Goal: Information Seeking & Learning: Learn about a topic

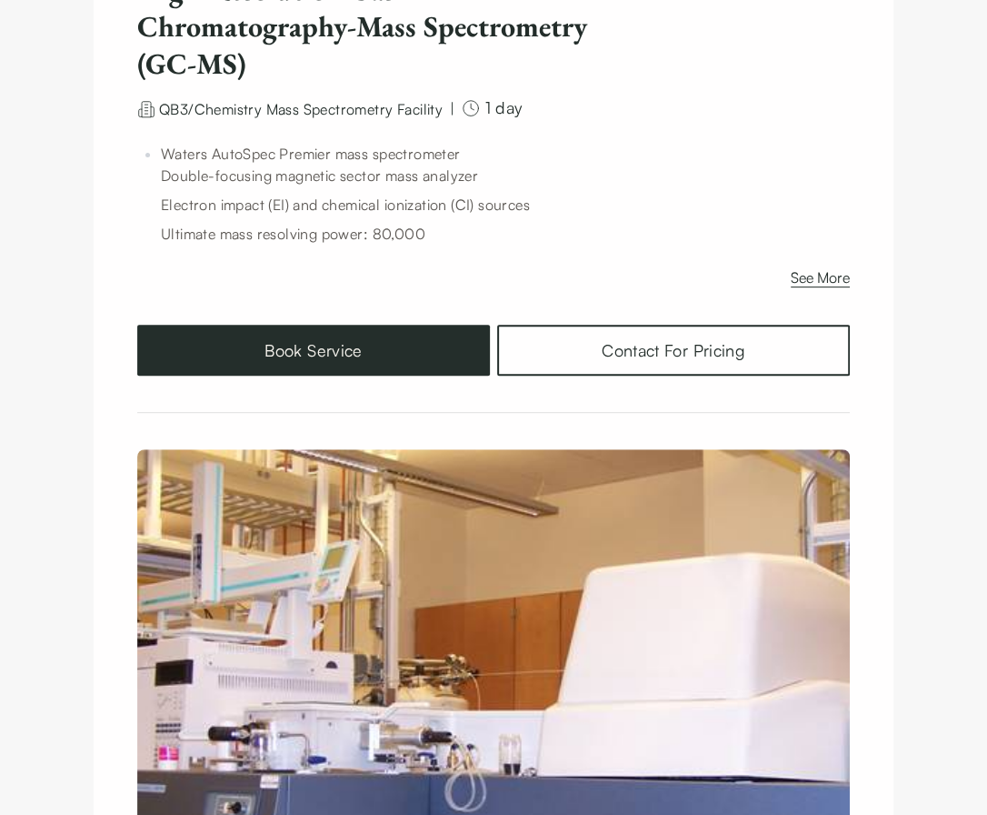
scroll to position [174, 0]
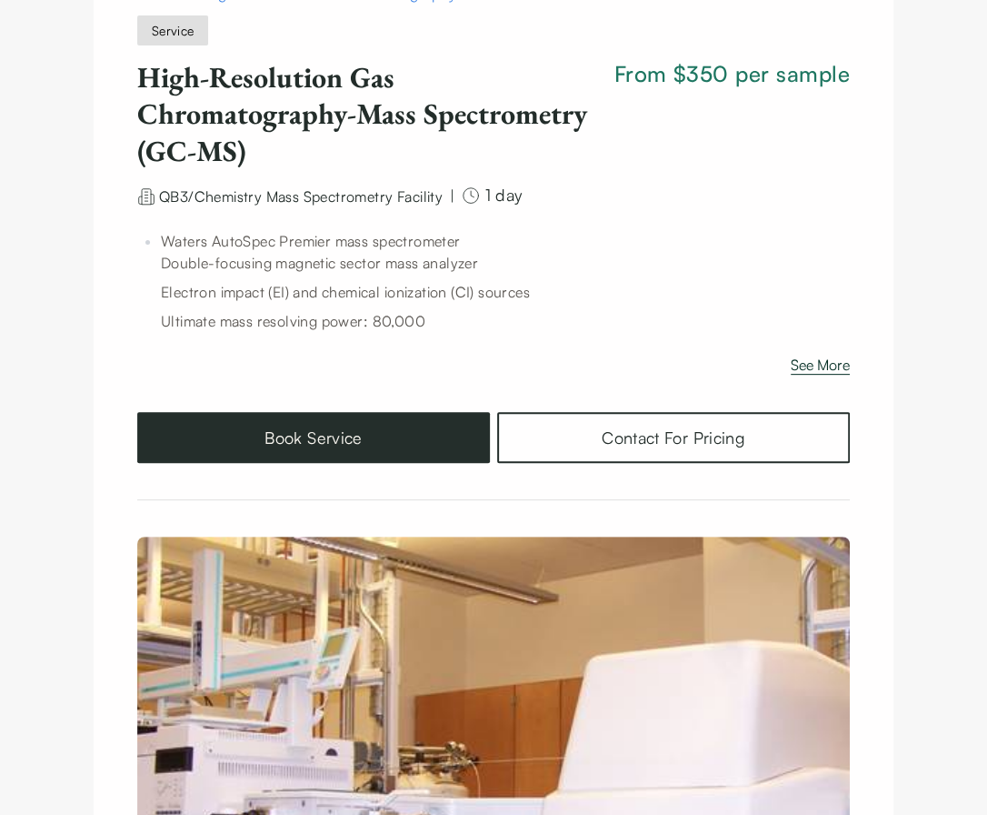
click at [833, 362] on button "See More" at bounding box center [820, 368] width 59 height 29
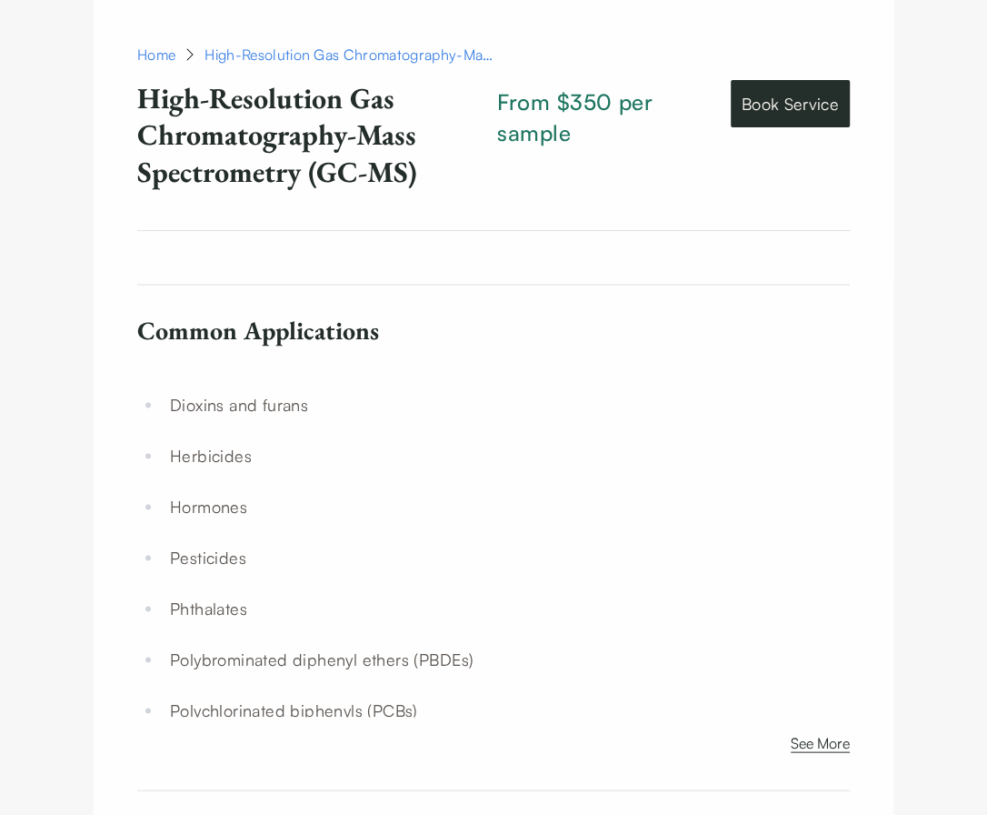
scroll to position [1575, 0]
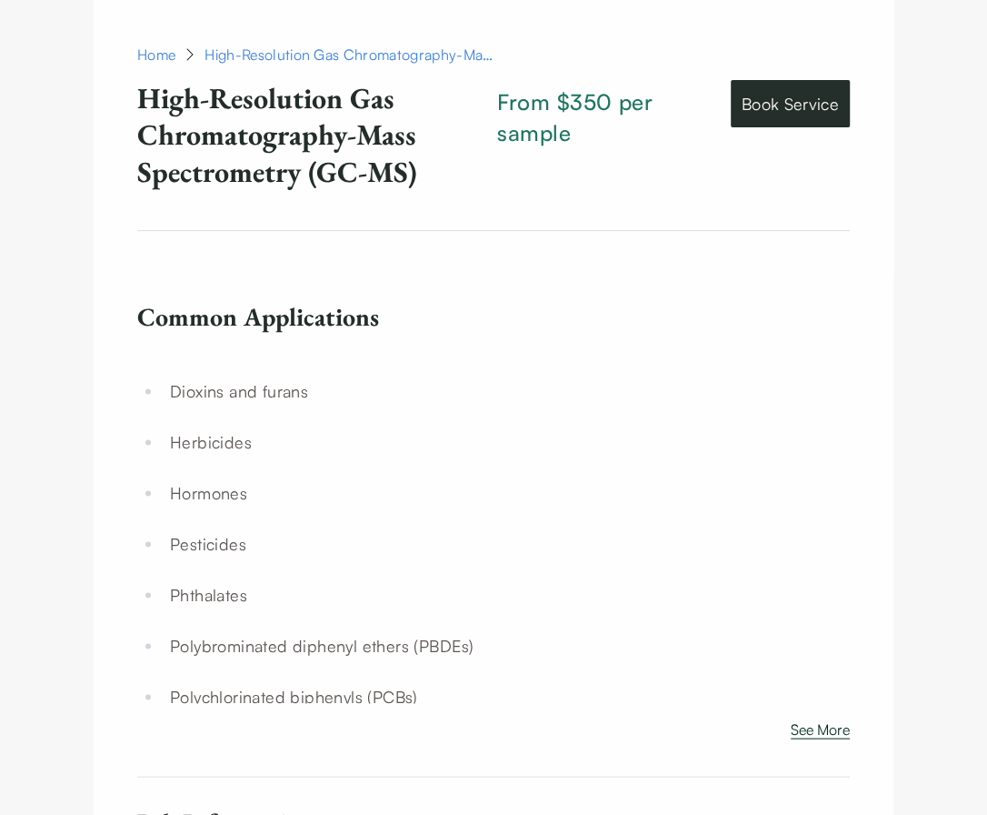
click at [829, 600] on button "See More" at bounding box center [820, 731] width 59 height 29
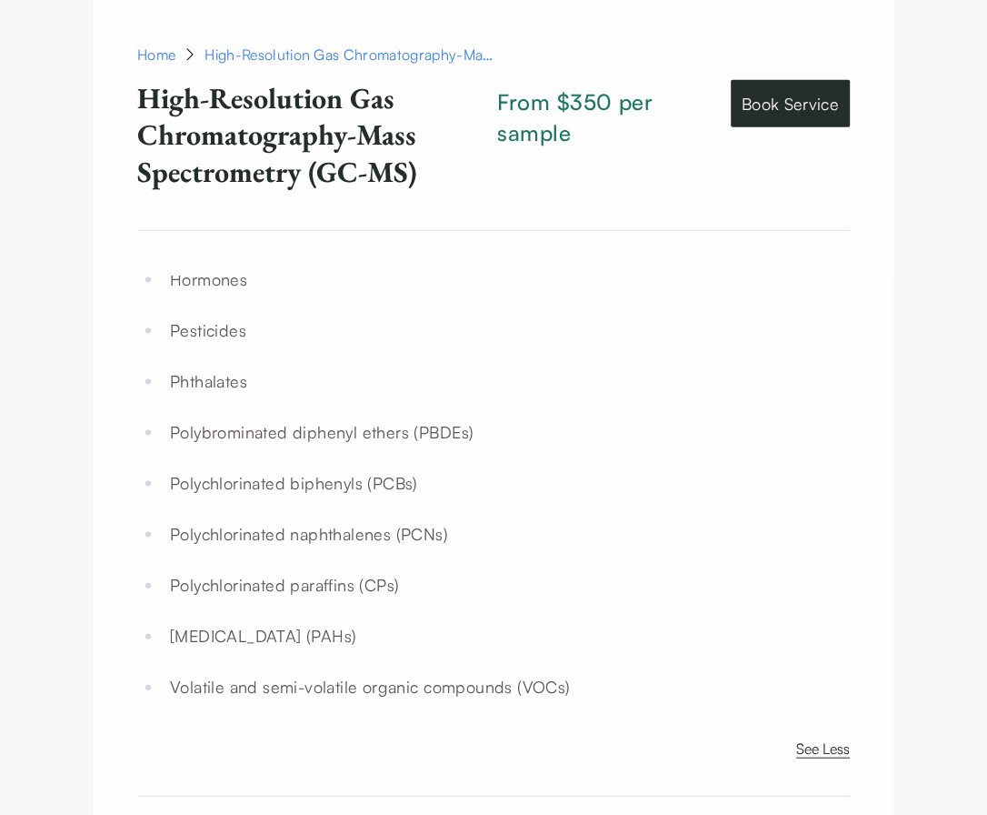
scroll to position [1766, 0]
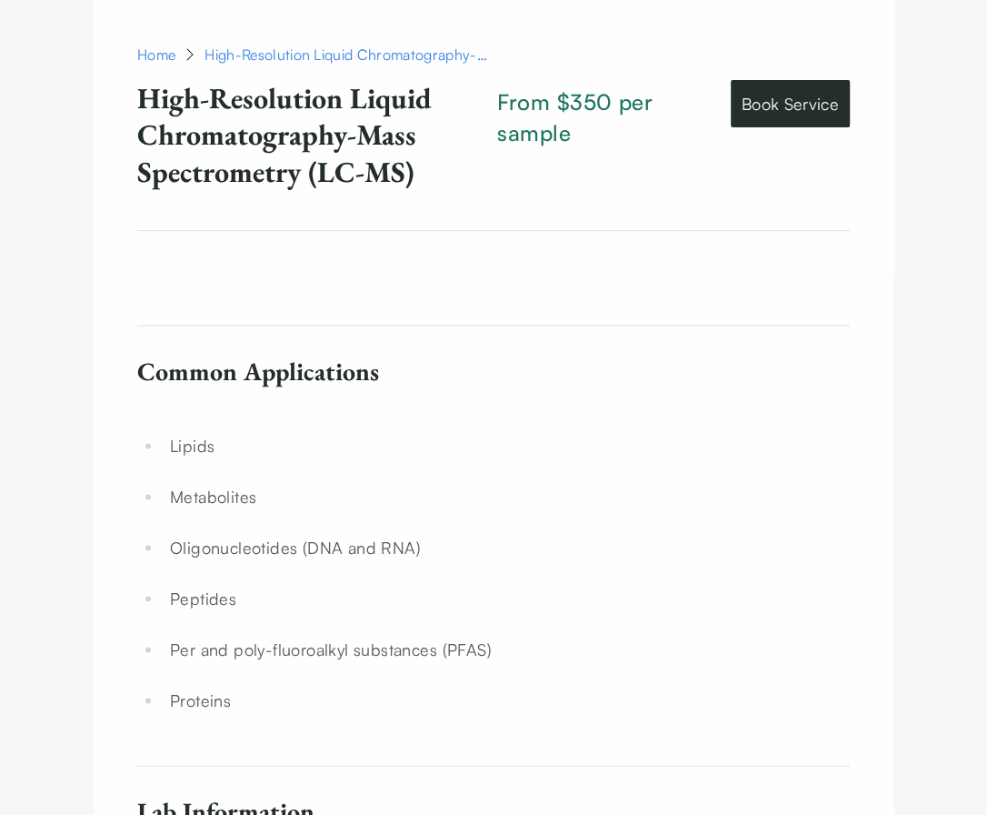
scroll to position [1670, 0]
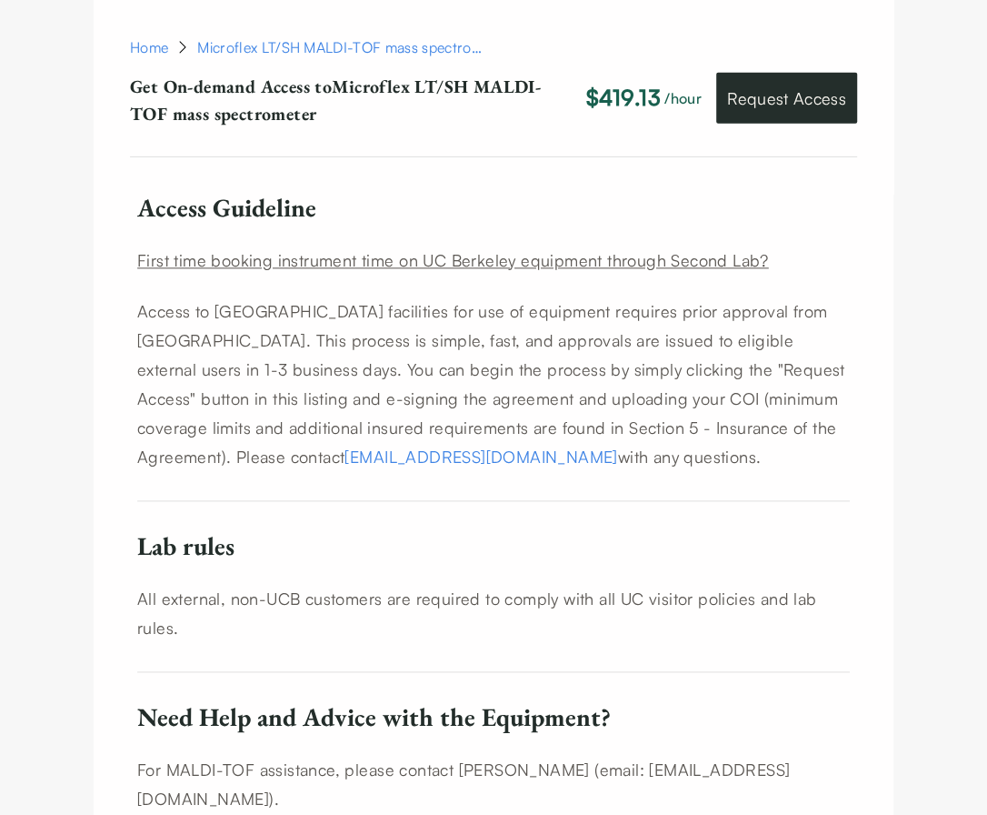
scroll to position [1245, 0]
